Goal: Information Seeking & Learning: Compare options

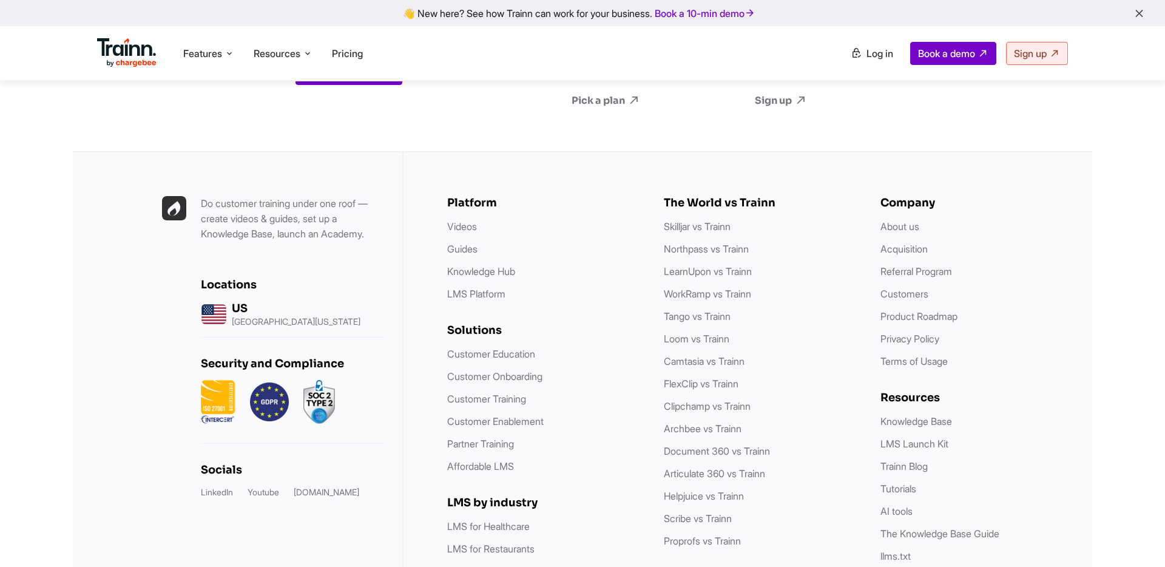
scroll to position [3237, 0]
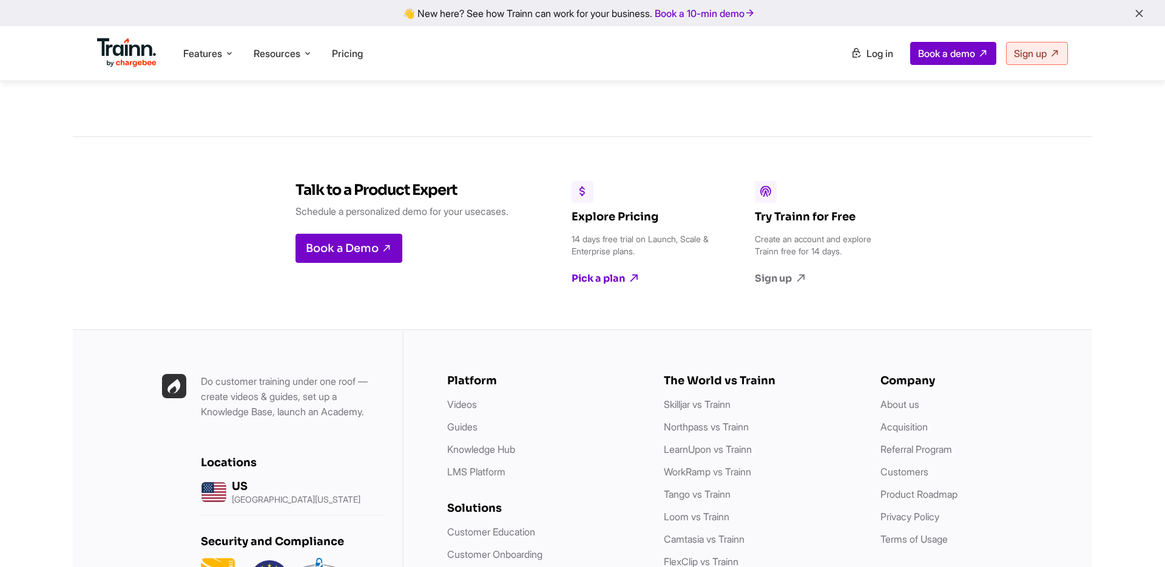
click at [597, 272] on link "Pick a plan" at bounding box center [642, 278] width 140 height 13
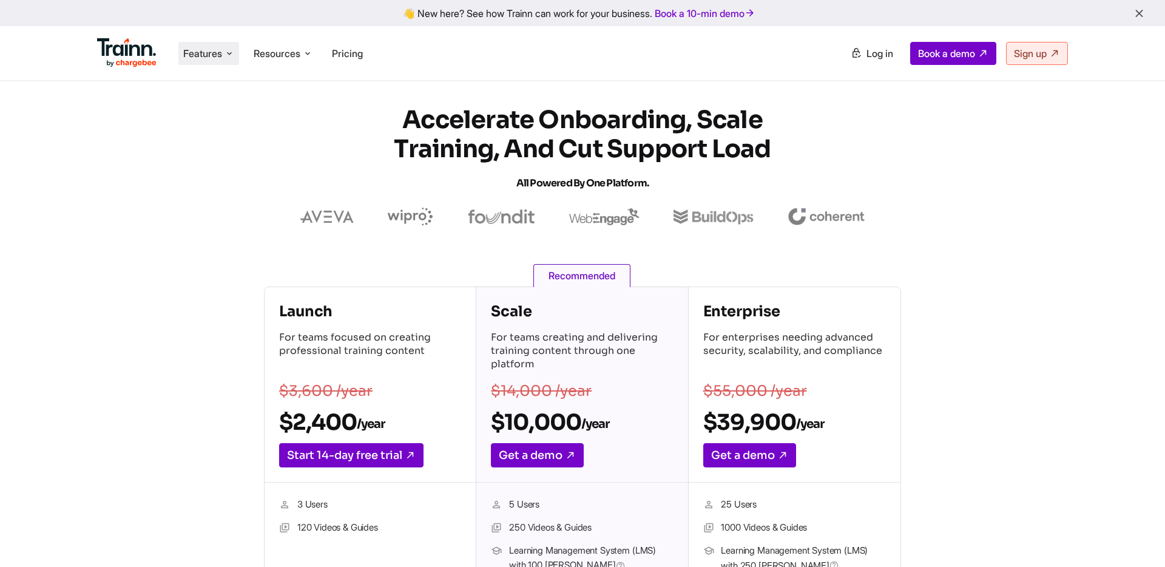
click at [208, 52] on span "Features" at bounding box center [202, 53] width 39 height 13
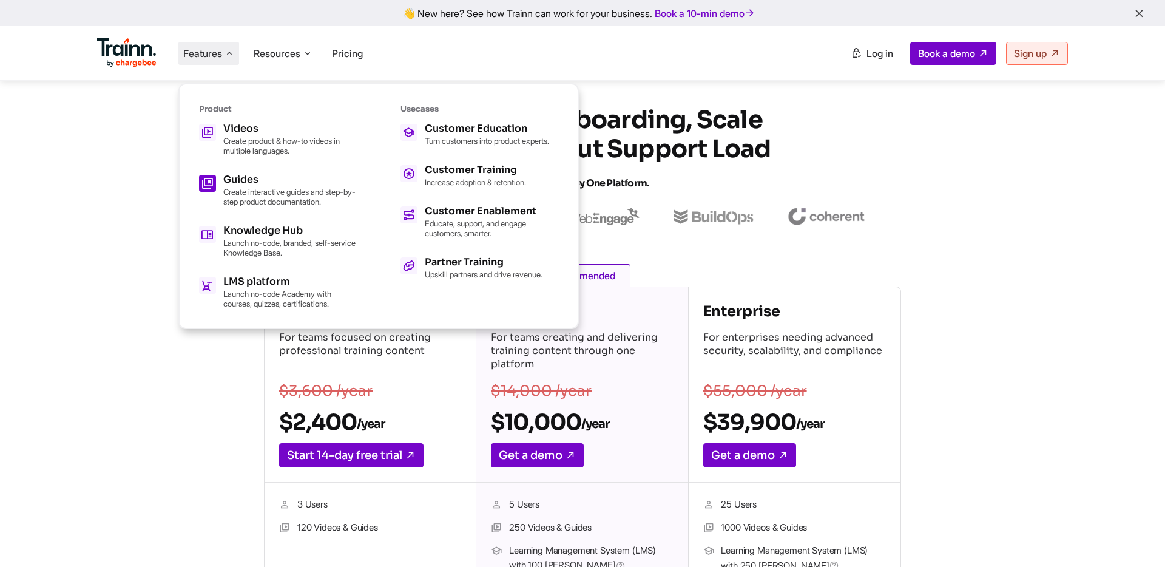
click at [302, 183] on div "Guides" at bounding box center [290, 180] width 134 height 10
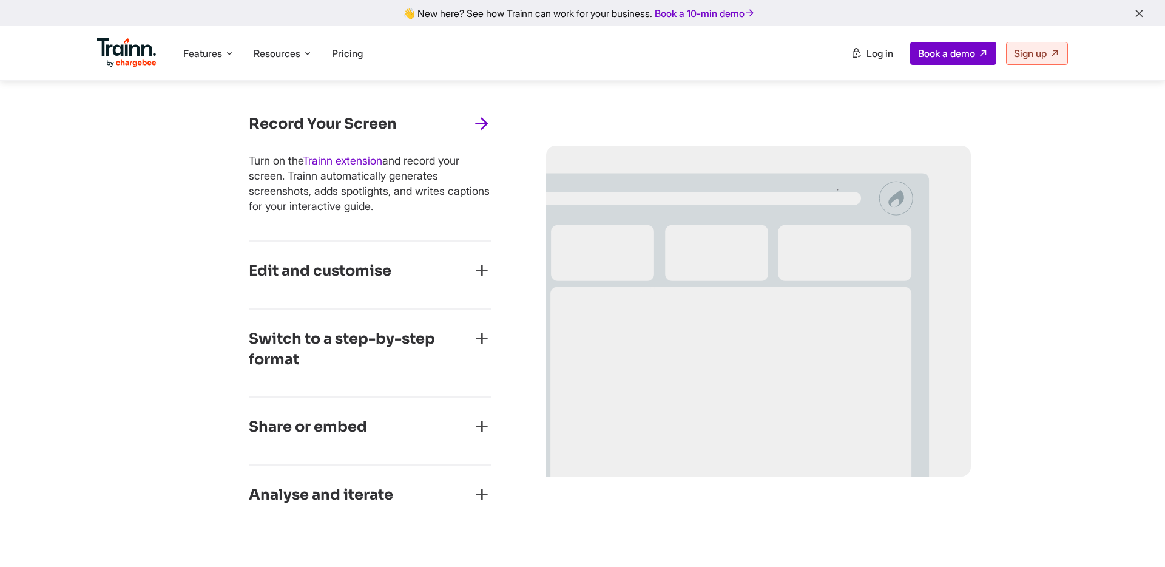
scroll to position [573, 0]
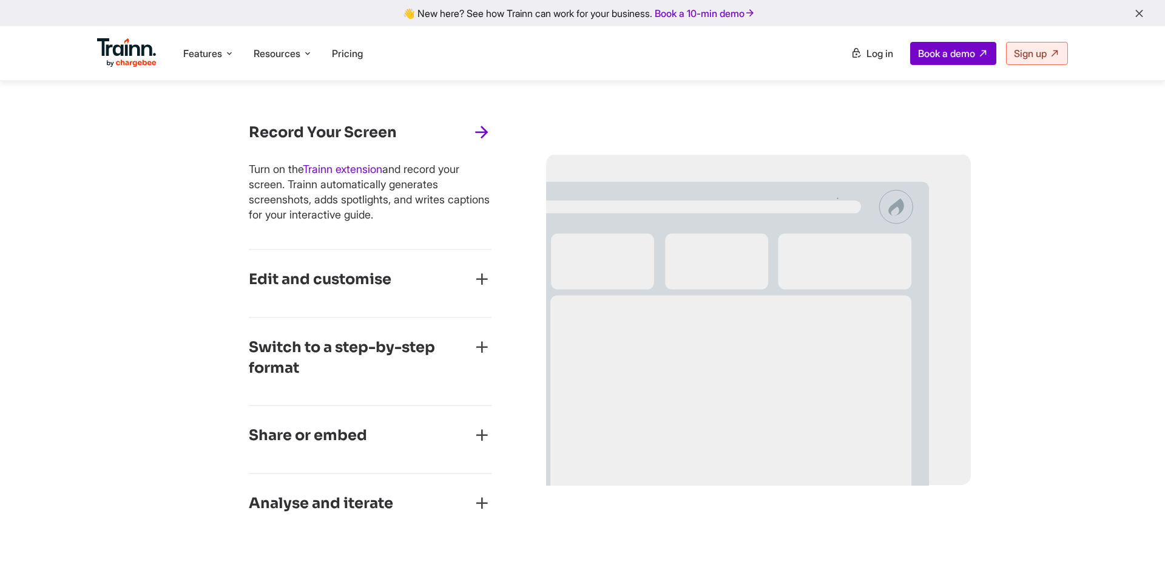
click at [486, 277] on icon "button" at bounding box center [481, 278] width 19 height 19
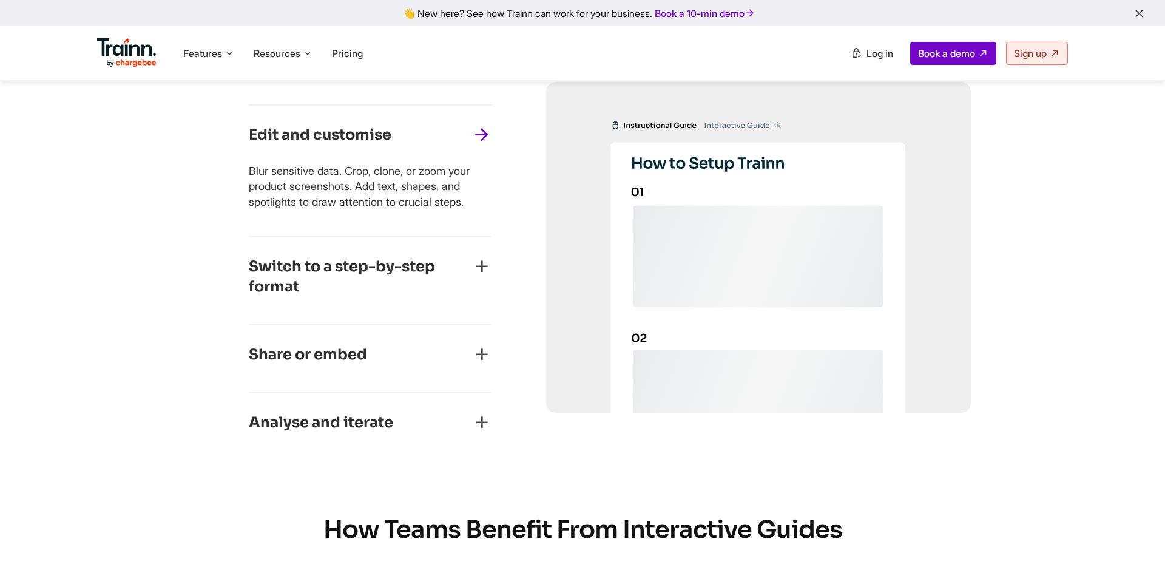
click at [480, 275] on icon "button" at bounding box center [481, 266] width 19 height 19
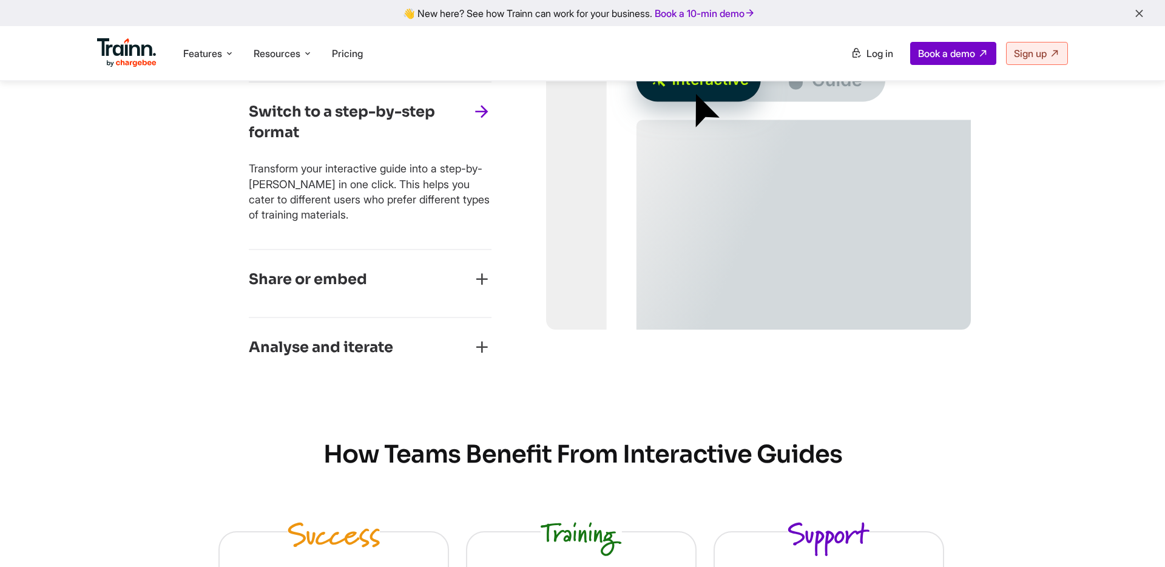
scroll to position [730, 0]
click at [480, 275] on icon "button" at bounding box center [481, 278] width 19 height 19
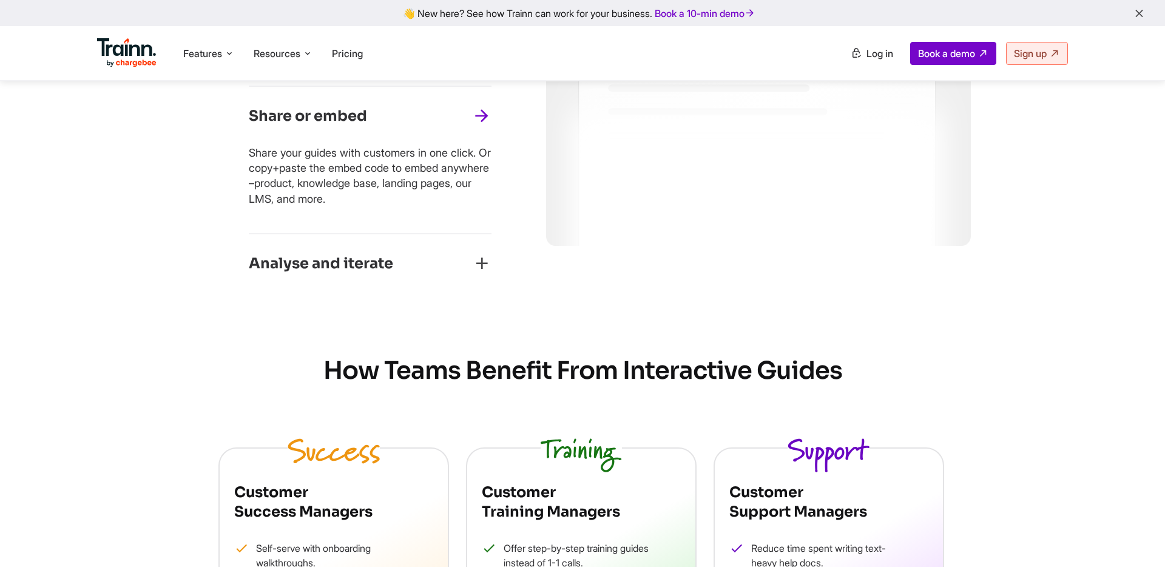
scroll to position [819, 0]
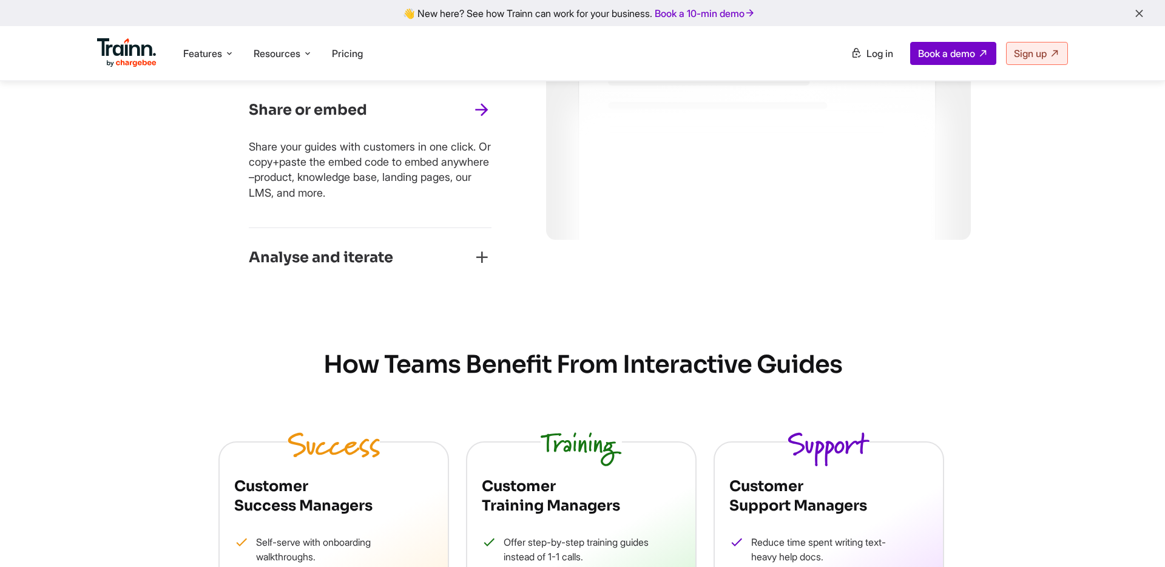
click at [481, 260] on icon "button" at bounding box center [481, 257] width 19 height 19
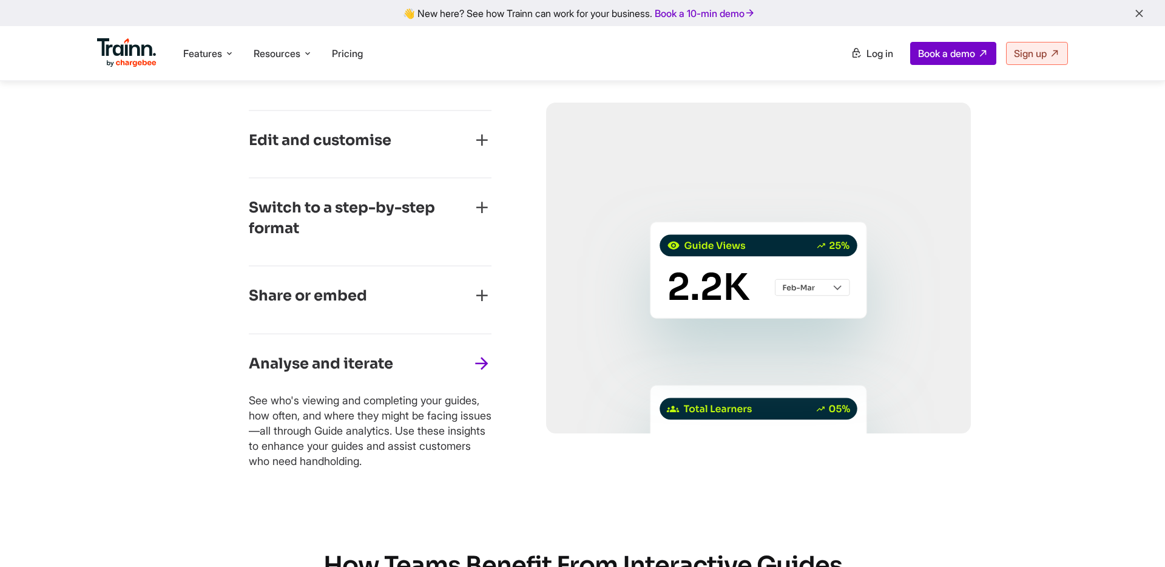
scroll to position [597, 0]
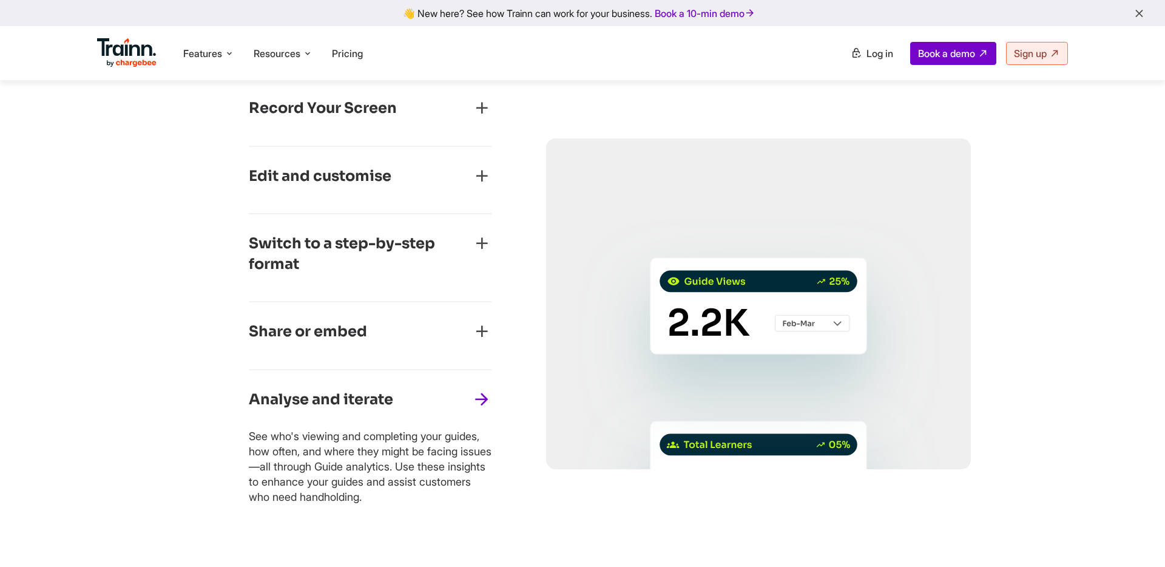
click at [313, 331] on h3 "Share or embed" at bounding box center [308, 332] width 118 height 21
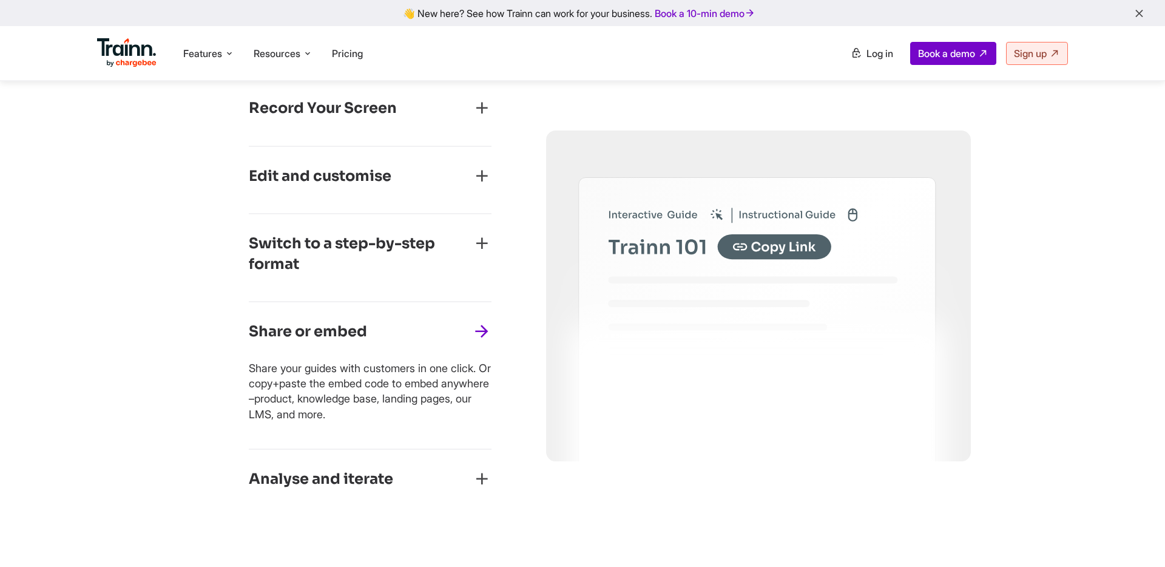
click at [313, 331] on h3 "Share or embed" at bounding box center [308, 332] width 118 height 21
click at [370, 470] on h3 "Analyse and iterate" at bounding box center [321, 479] width 144 height 21
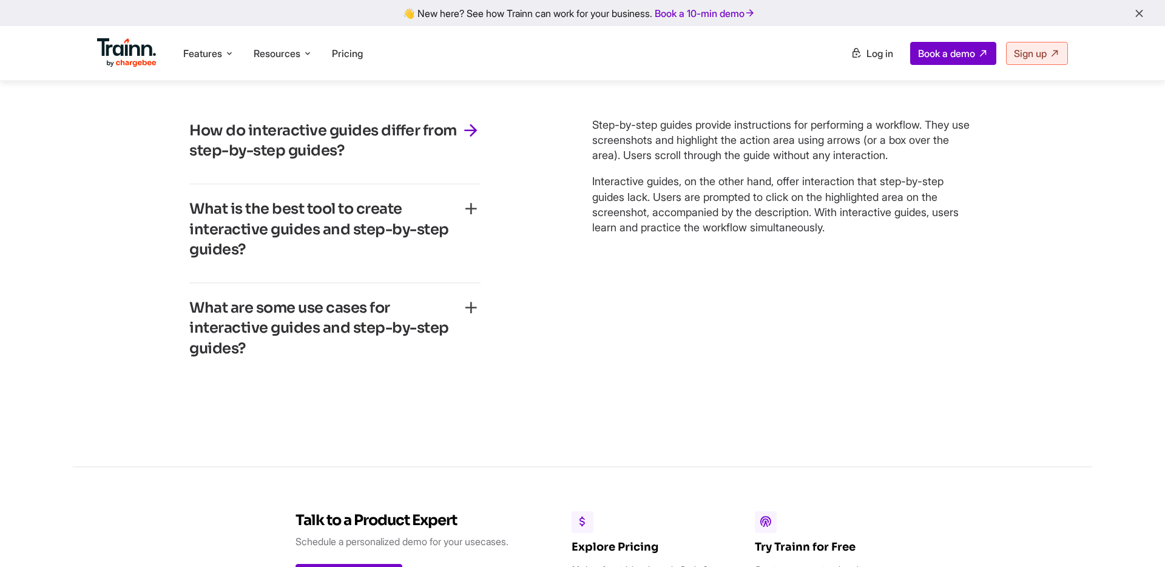
scroll to position [2706, 0]
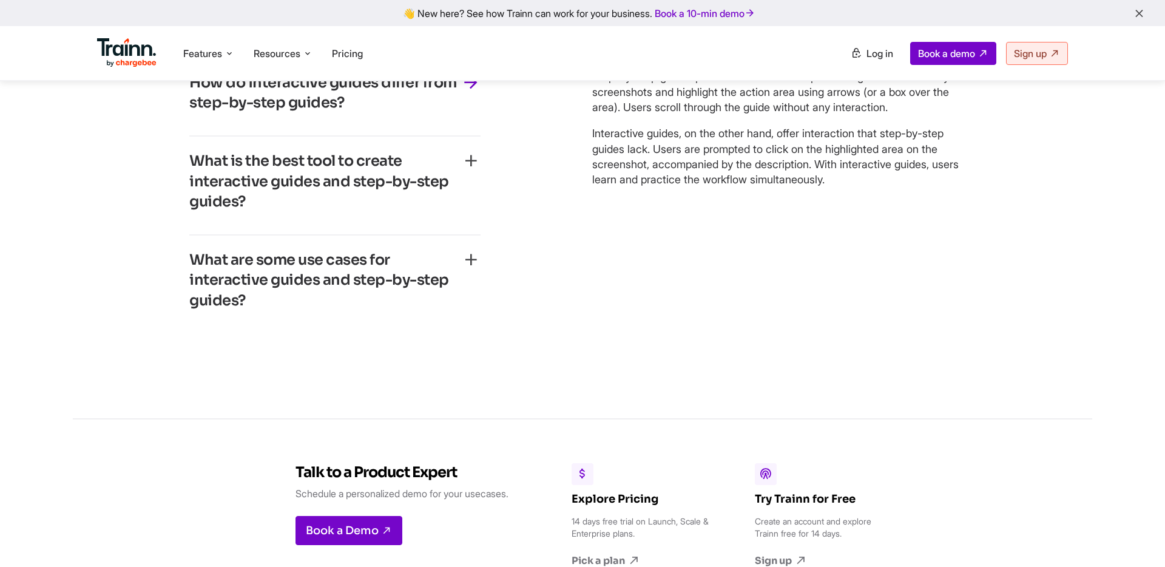
click at [387, 277] on h3 "What are some use cases for interactive guides and step-by-step guides?" at bounding box center [325, 280] width 272 height 61
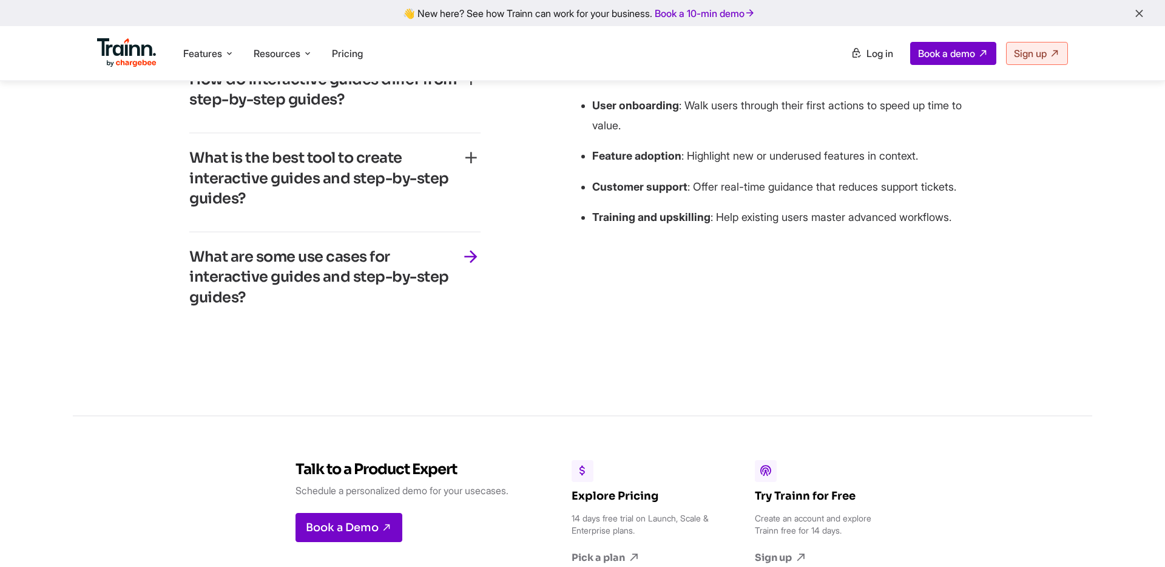
scroll to position [2710, 0]
click at [399, 288] on h3 "What are some use cases for interactive guides and step-by-step guides?" at bounding box center [325, 276] width 272 height 61
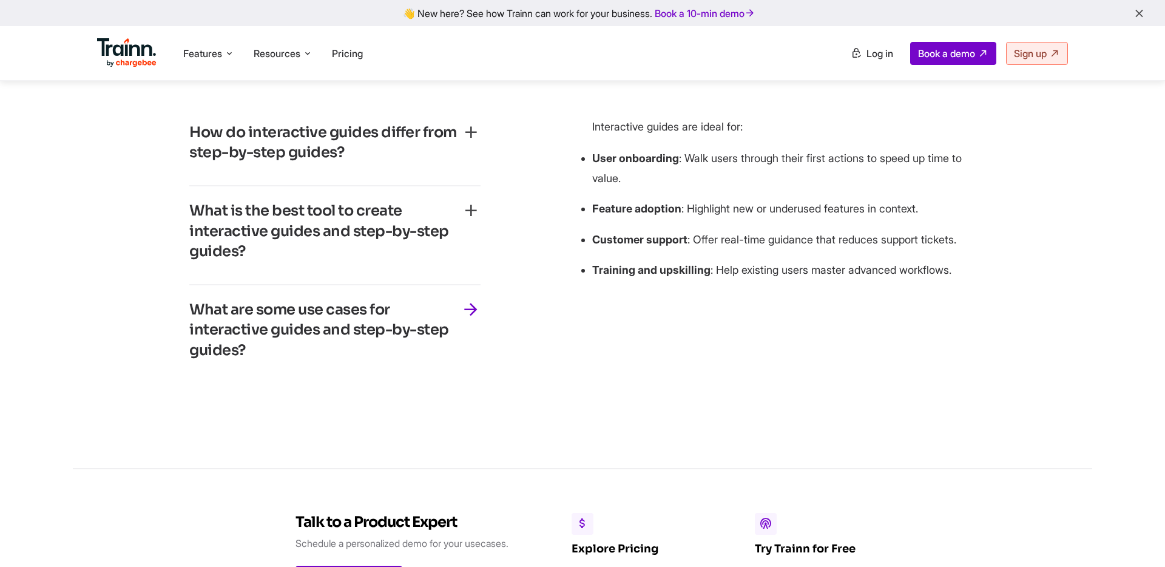
scroll to position [2595, 0]
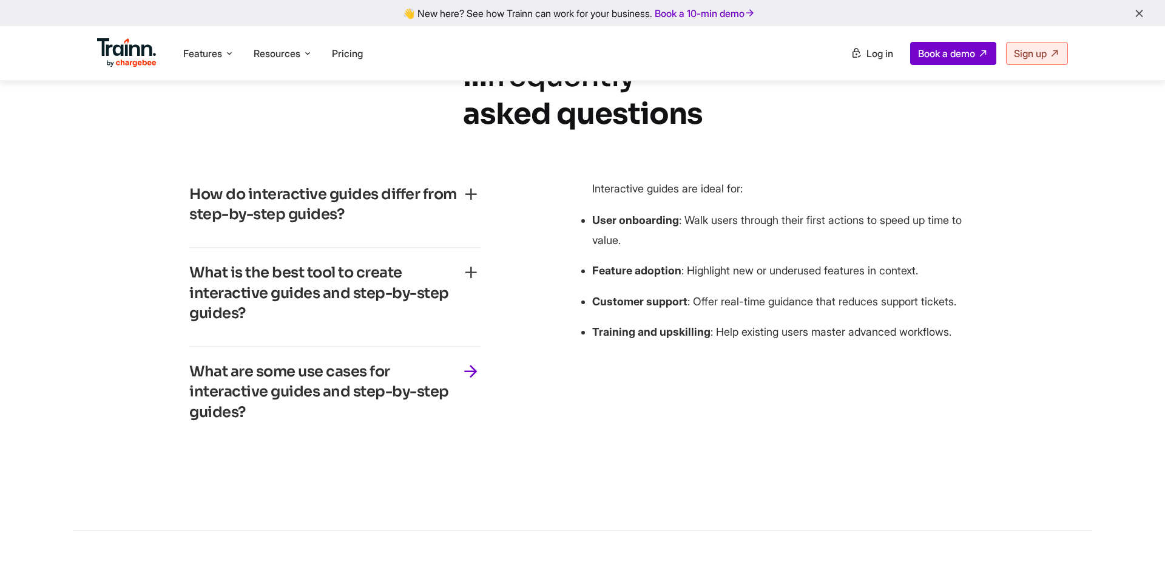
click at [415, 294] on h3 "What is the best tool to create interactive guides and step-by-step guides?" at bounding box center [325, 293] width 272 height 61
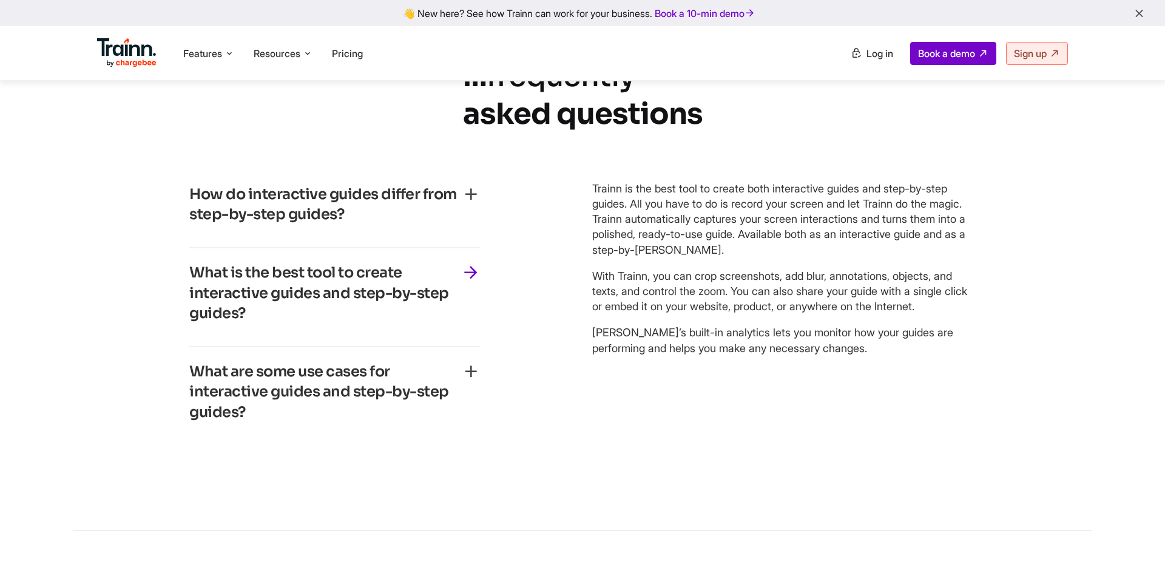
click at [447, 213] on h3 "How do interactive guides differ from step-by-step guides?" at bounding box center [325, 205] width 272 height 41
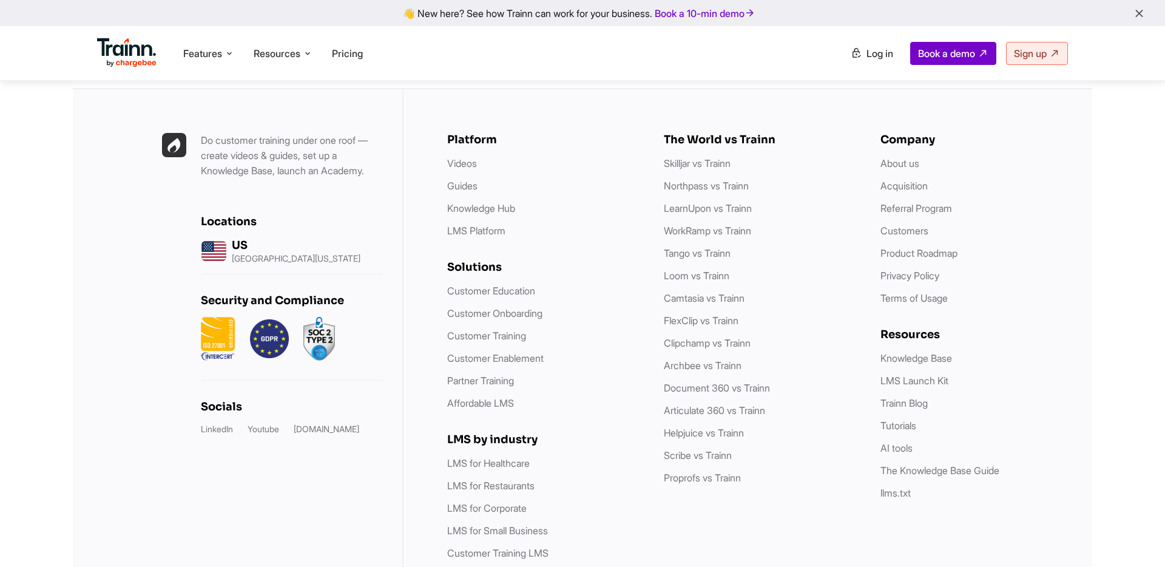
scroll to position [3240, 0]
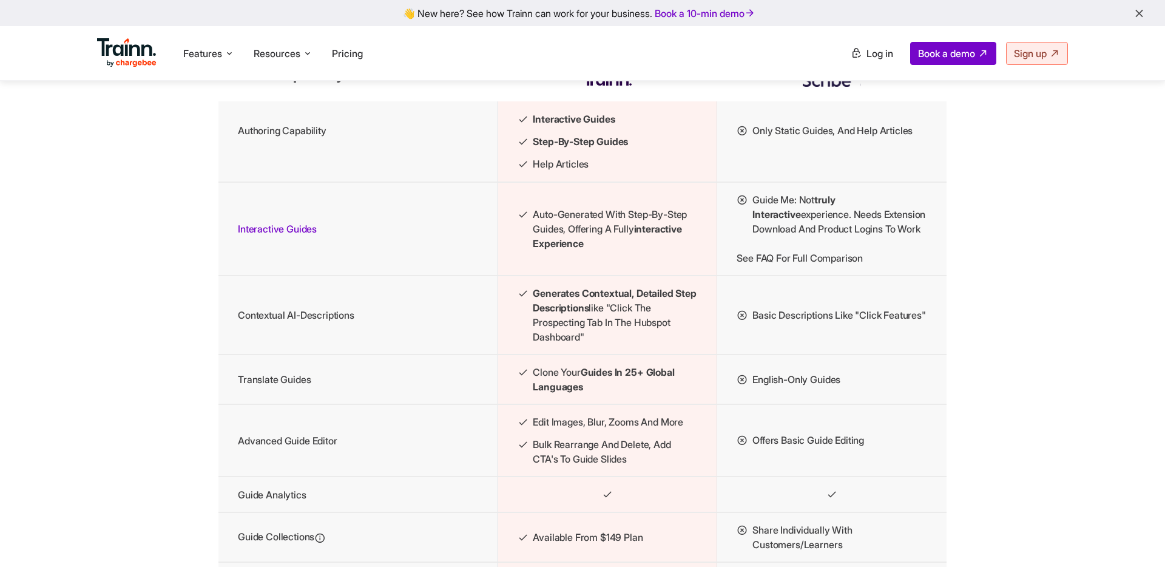
scroll to position [1371, 0]
click at [755, 274] on td "Guide Me: Not truly interactive experience. Needs extension download and produc…" at bounding box center [831, 227] width 229 height 93
click at [756, 274] on td "Guide Me: Not truly interactive experience. Needs extension download and produc…" at bounding box center [831, 227] width 229 height 93
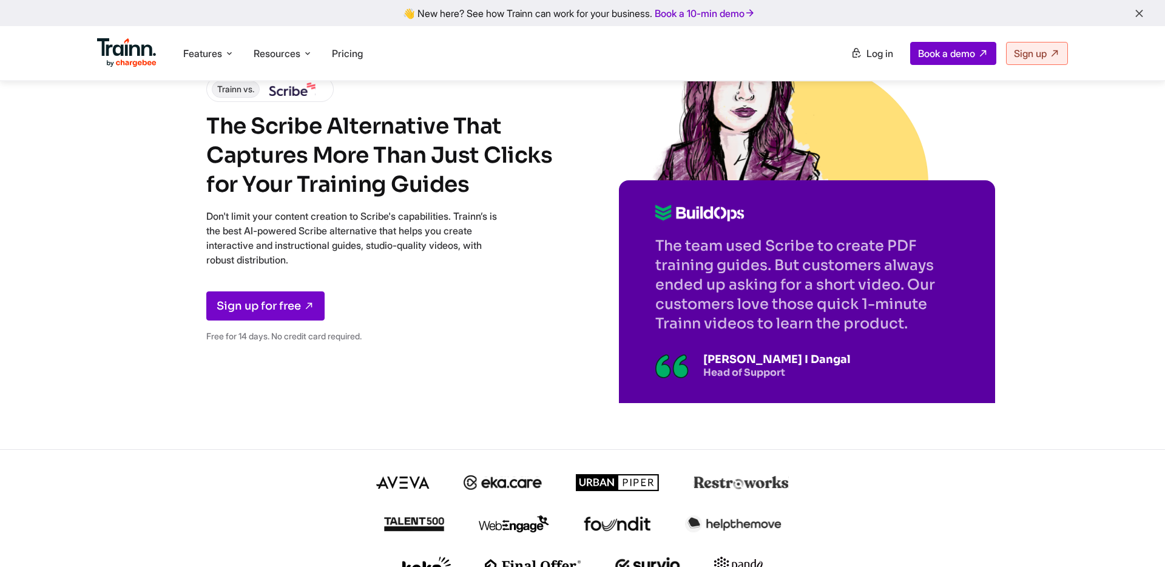
scroll to position [0, 0]
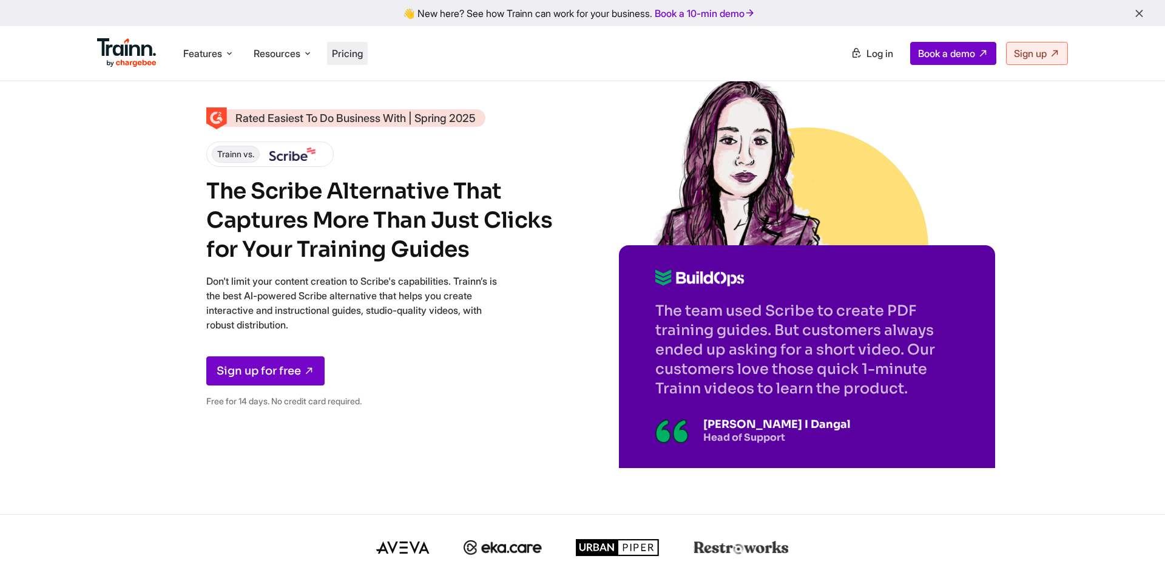
click at [354, 58] on span "Pricing" at bounding box center [347, 53] width 31 height 12
